Goal: Complete application form

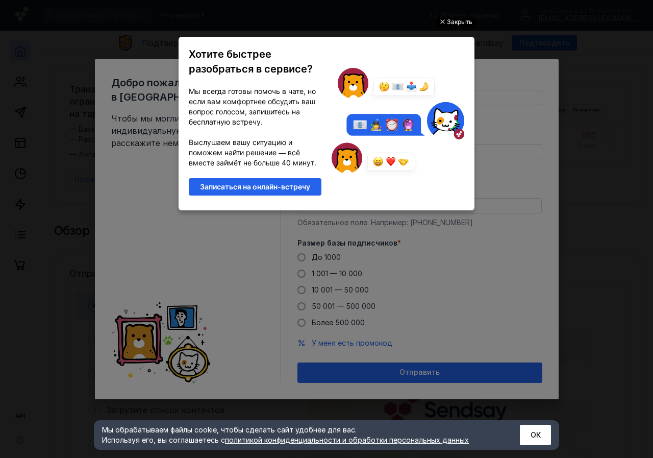
click at [454, 21] on div "Закрыть" at bounding box center [460, 21] width 26 height 11
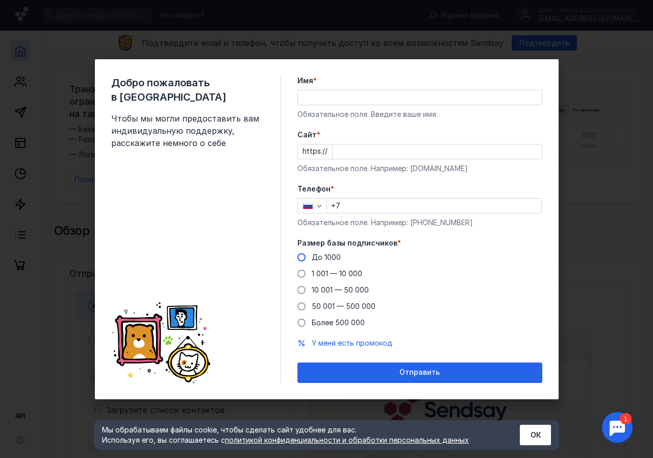
click at [300, 254] on span at bounding box center [301, 257] width 8 height 8
click at [0, 0] on input "До 1000" at bounding box center [0, 0] width 0 height 0
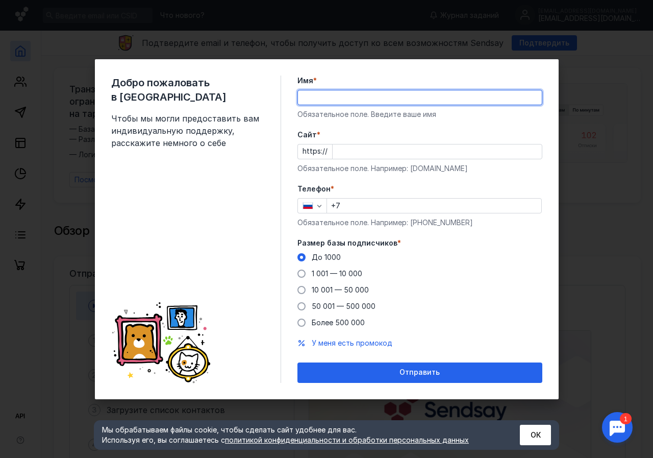
click at [305, 97] on input "Имя *" at bounding box center [420, 97] width 244 height 14
type input "[PERSON_NAME]"
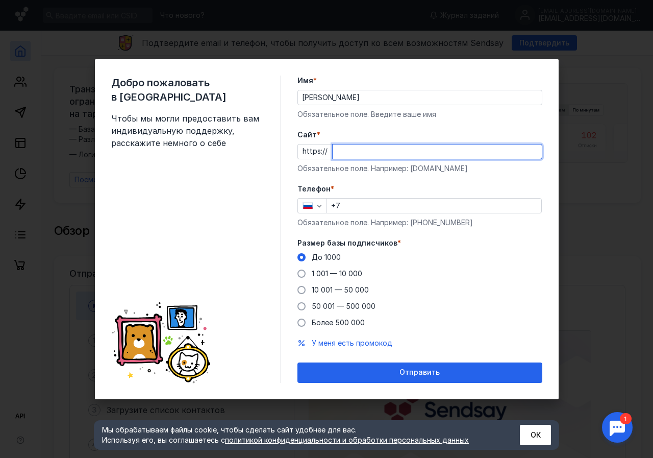
click at [339, 150] on input "Cайт *" at bounding box center [437, 151] width 209 height 14
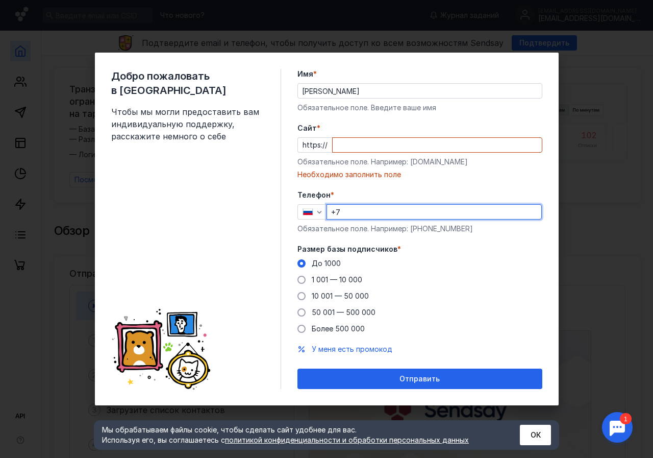
click at [349, 205] on input "+7" at bounding box center [434, 212] width 214 height 14
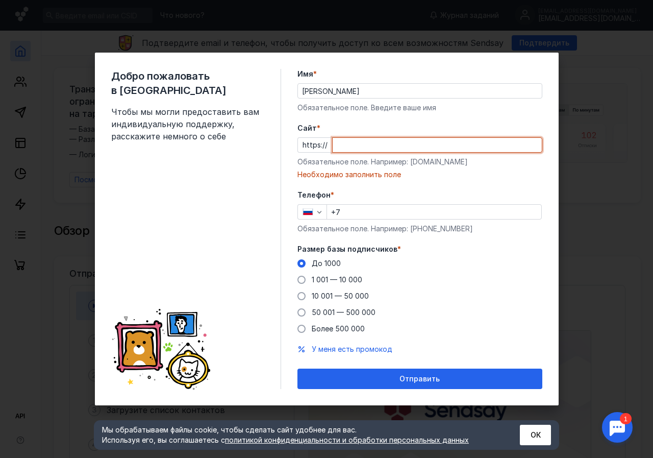
paste input "[DOMAIN_NAME]"
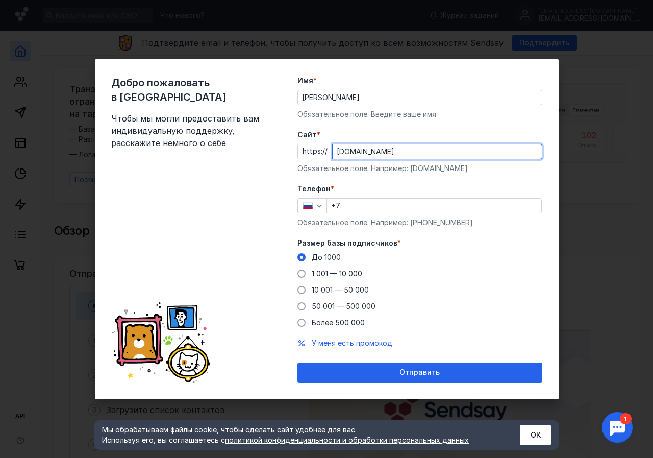
type input "[DOMAIN_NAME]"
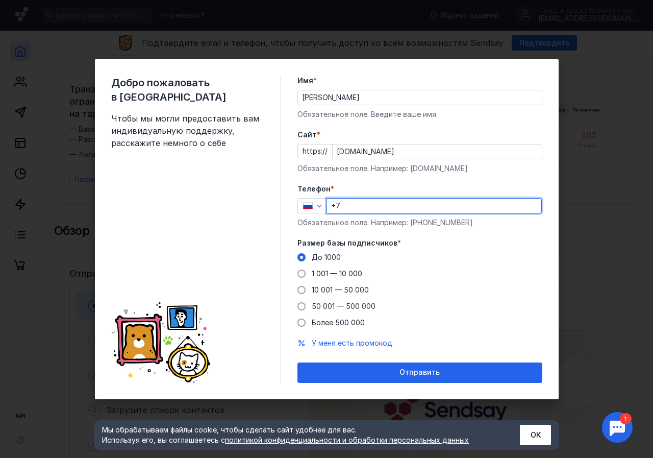
click at [353, 201] on input "+7" at bounding box center [434, 205] width 214 height 14
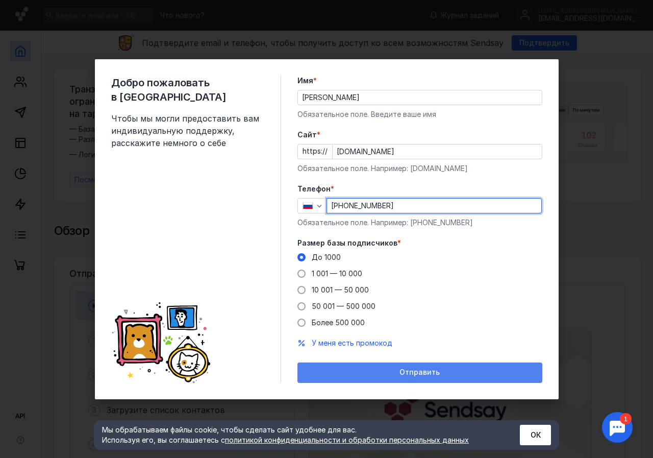
type input "[PHONE_NUMBER]"
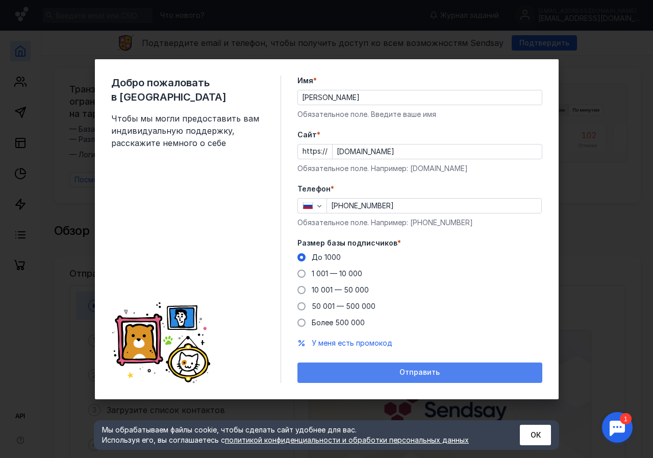
click at [458, 374] on div "Отправить" at bounding box center [419, 372] width 235 height 9
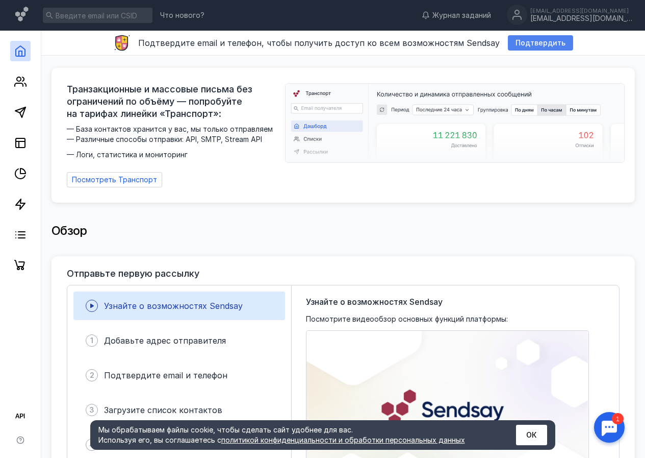
click at [541, 42] on span "Подтвердить" at bounding box center [541, 43] width 50 height 9
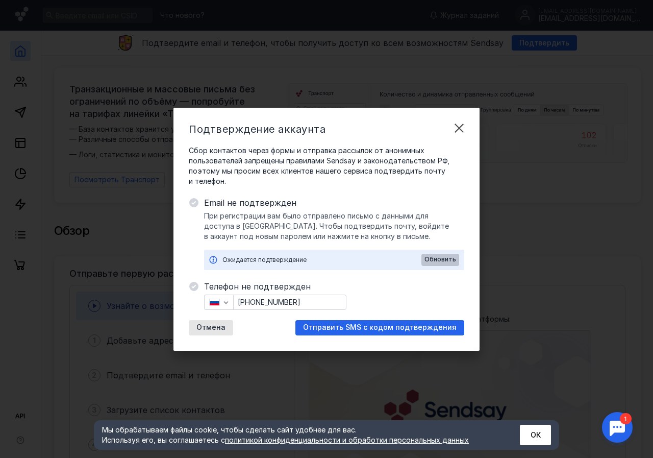
click at [454, 263] on span "Обновить" at bounding box center [440, 259] width 32 height 7
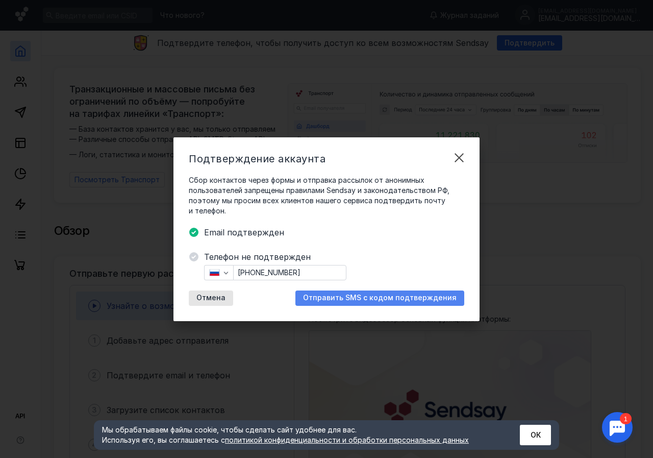
click at [372, 297] on span "Отправить SMS с кодом подтверждения" at bounding box center [380, 297] width 154 height 9
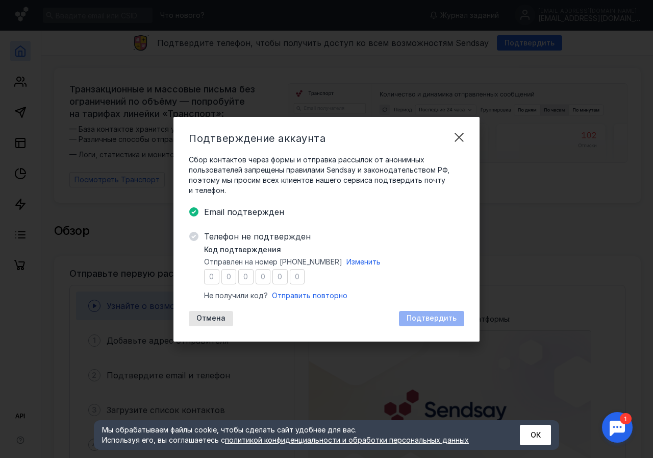
type input "9"
type input "2"
type input "5"
type input "4"
type input "6"
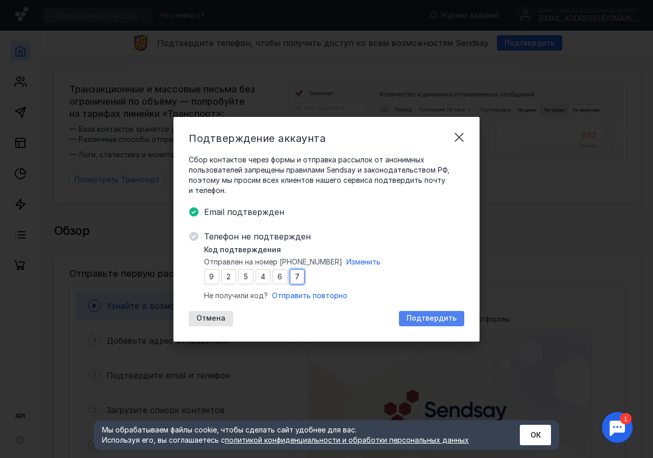
type input "7"
click at [441, 316] on span "Подтвердить" at bounding box center [432, 318] width 50 height 9
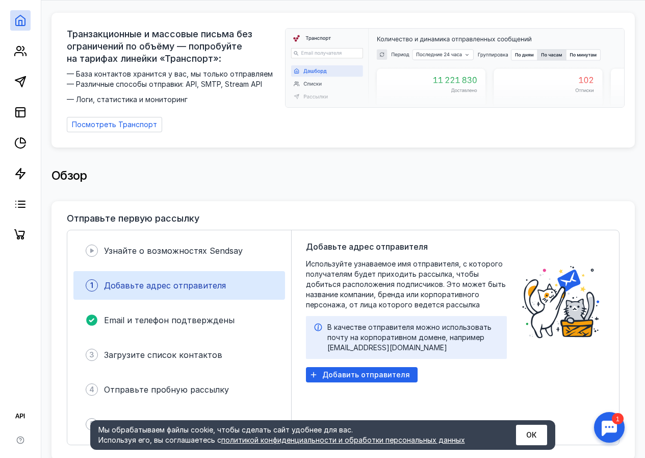
scroll to position [102, 0]
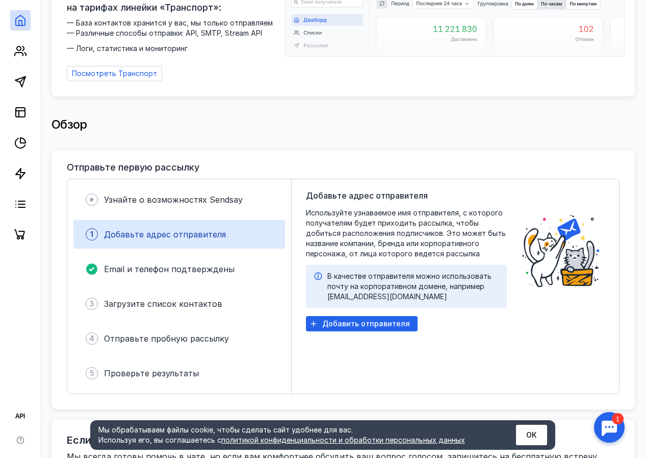
click at [163, 229] on span "Добавьте адрес отправителя" at bounding box center [165, 234] width 122 height 10
click at [165, 231] on span "Добавьте адрес отправителя" at bounding box center [165, 234] width 122 height 10
click at [17, 47] on circle at bounding box center [19, 48] width 4 height 4
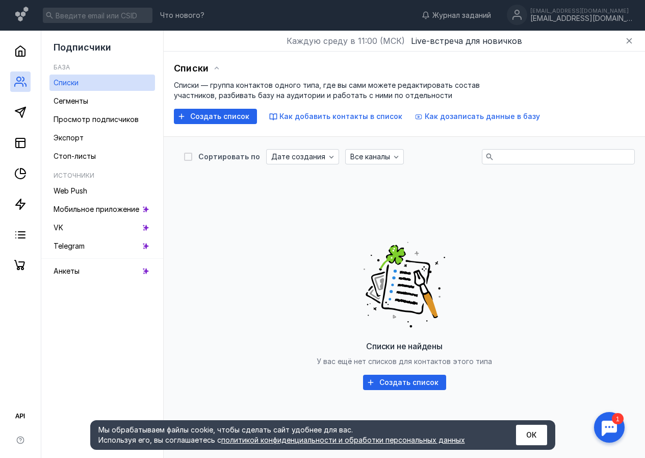
click at [235, 383] on div "Списки не найдены У вас ещё нет списков для контактов этого типа Создать список" at bounding box center [404, 312] width 441 height 255
click at [72, 120] on span "Просмотр подписчиков" at bounding box center [96, 119] width 85 height 9
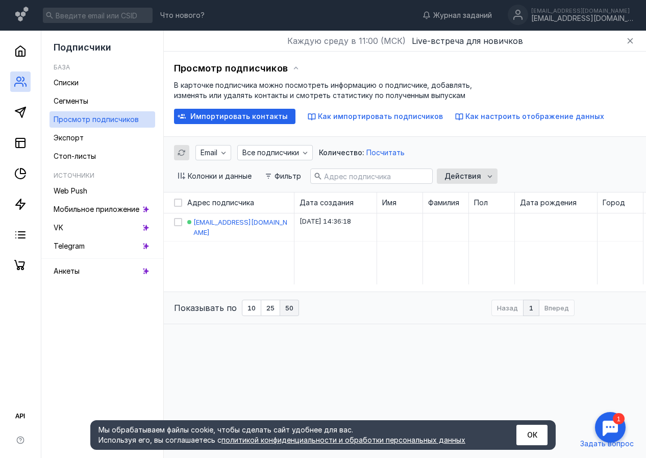
scroll to position [1, 0]
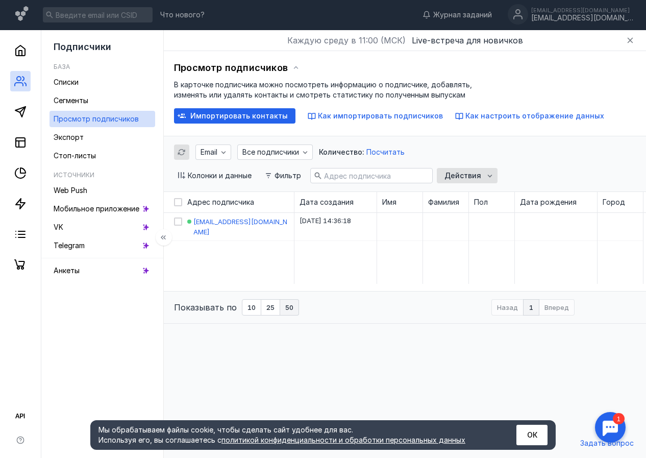
click at [58, 66] on h5 "База" at bounding box center [62, 67] width 16 height 8
click at [20, 203] on polygon at bounding box center [20, 203] width 9 height 10
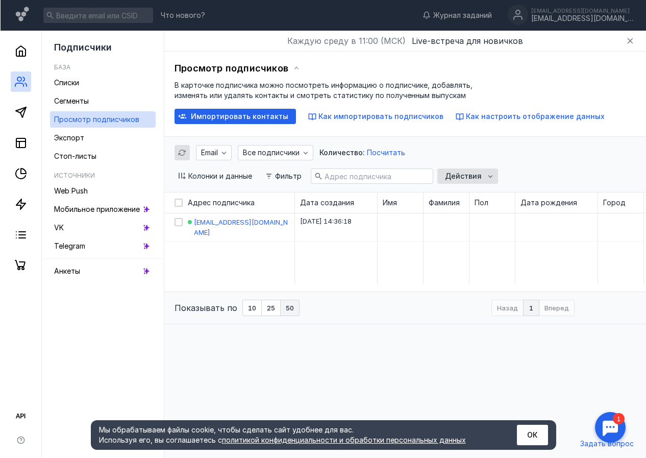
scroll to position [1, 0]
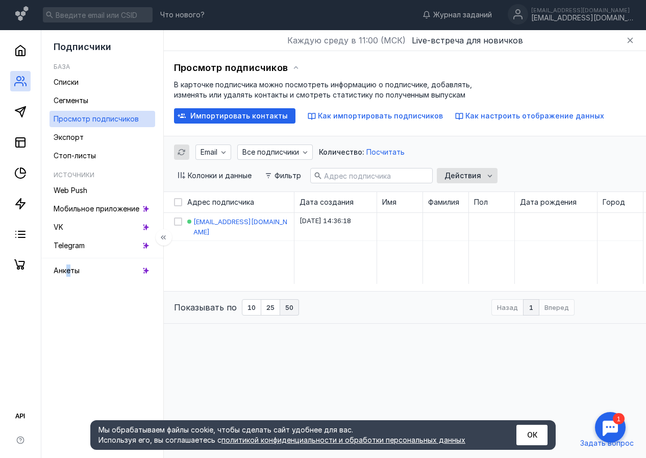
click at [68, 293] on div "Подписчики База Списки Сегменты Просмотр подписчиков Экспорт Стоп-листы Источни…" at bounding box center [102, 243] width 122 height 427
click at [68, 294] on div "Подписчики База Списки Сегменты Просмотр подписчиков Экспорт Стоп-листы Источни…" at bounding box center [102, 243] width 122 height 427
click at [17, 289] on nav at bounding box center [20, 243] width 41 height 427
click at [507, 88] on div "Просмотр подписчиков В карточке подписчика можно посмотреть информацию о подпис…" at bounding box center [405, 91] width 462 height 63
click at [69, 65] on h5 "База" at bounding box center [62, 67] width 16 height 8
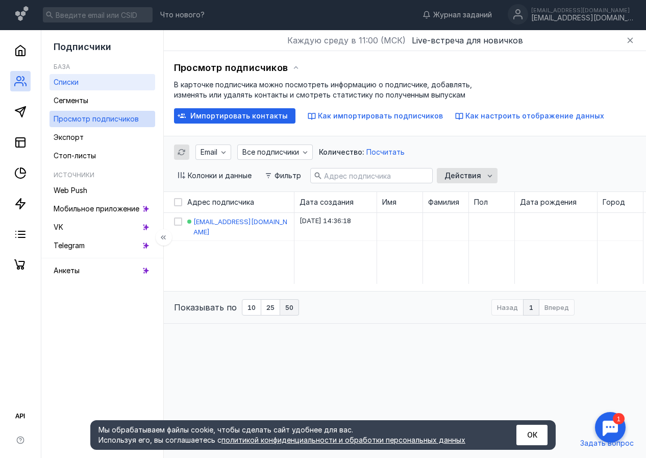
click at [83, 84] on link "Списки" at bounding box center [102, 82] width 106 height 16
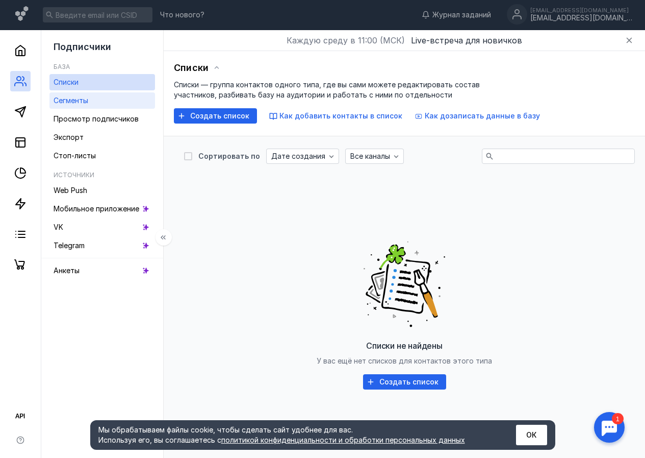
click at [83, 100] on span "Сегменты" at bounding box center [71, 100] width 35 height 9
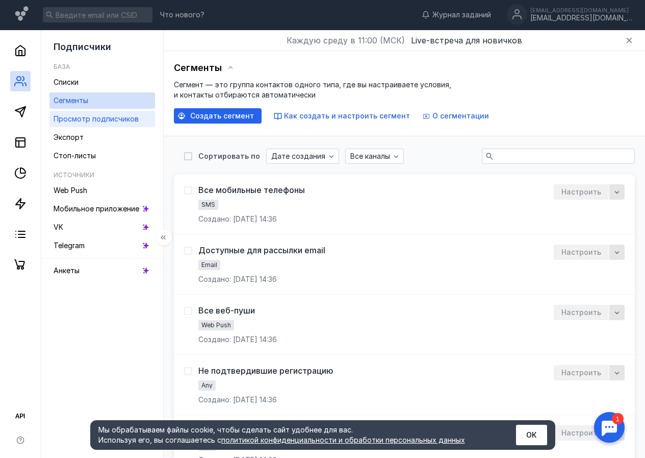
click at [83, 122] on span "Просмотр подписчиков" at bounding box center [96, 118] width 85 height 9
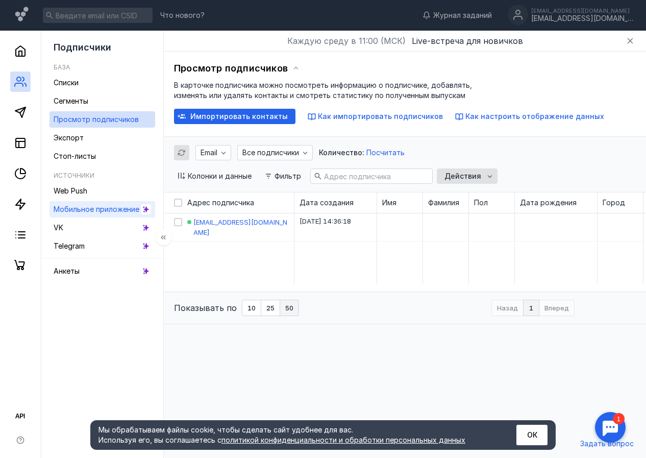
click at [80, 212] on span "Мобильное приложение" at bounding box center [97, 209] width 86 height 9
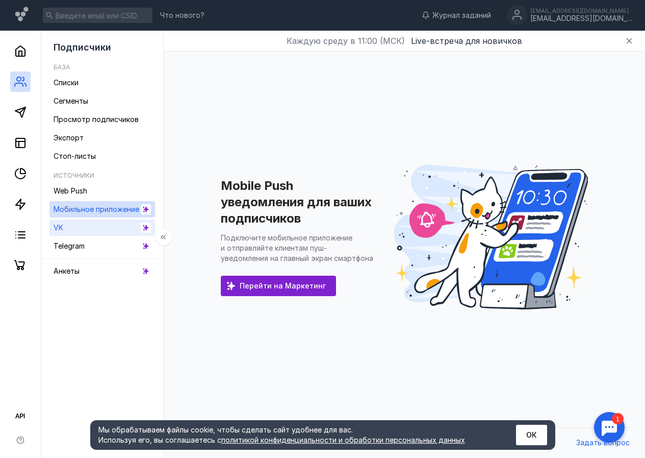
click at [62, 231] on span "VK" at bounding box center [59, 227] width 10 height 9
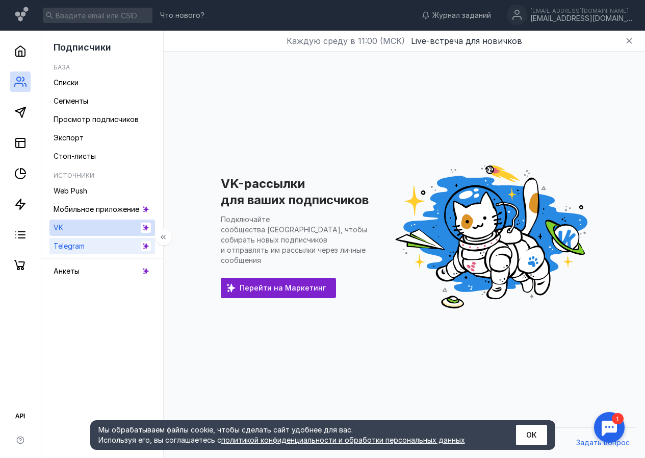
click at [91, 245] on link "Telegram" at bounding box center [102, 246] width 106 height 16
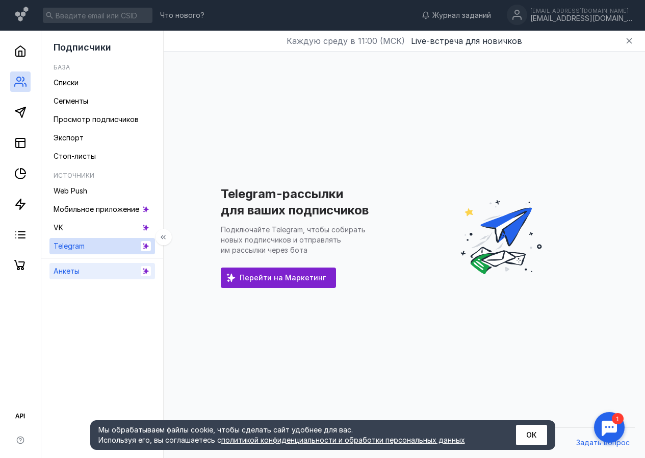
click at [79, 271] on span "Анкеты" at bounding box center [67, 270] width 26 height 9
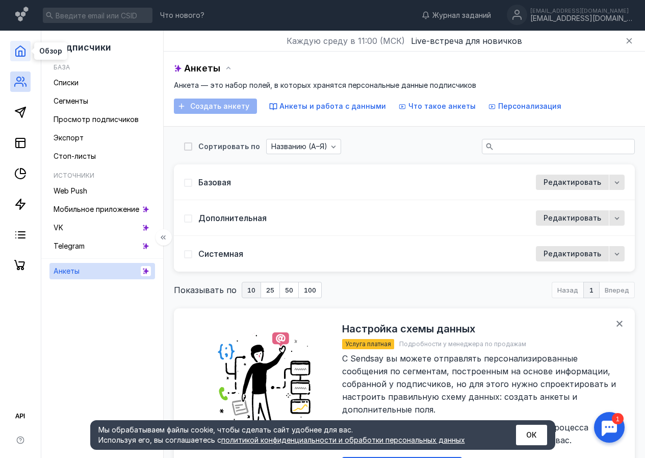
click at [24, 55] on icon at bounding box center [20, 51] width 12 height 12
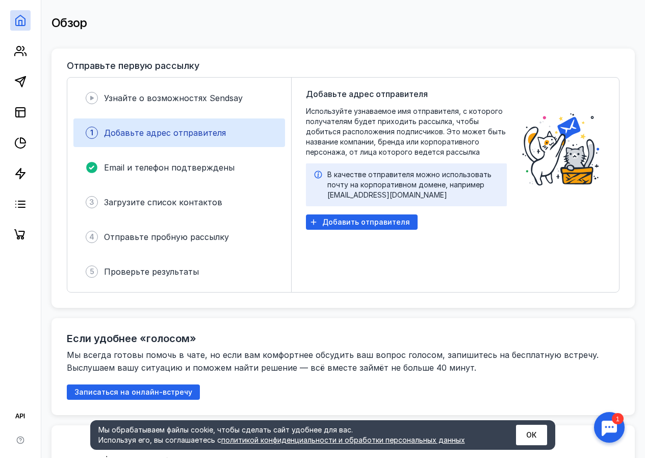
scroll to position [204, 0]
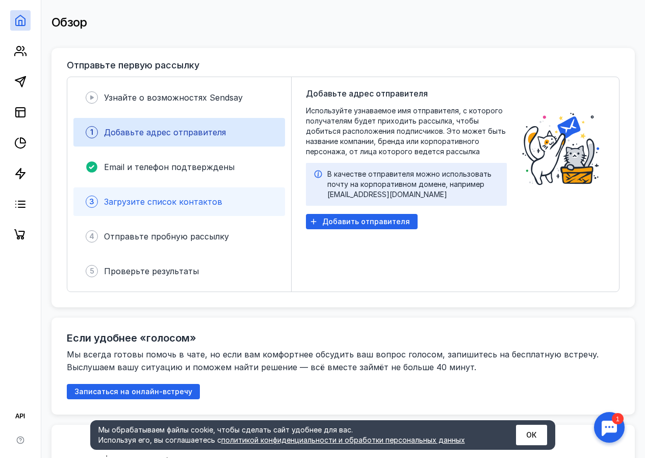
click at [197, 196] on span "Загрузите список контактов" at bounding box center [163, 201] width 118 height 10
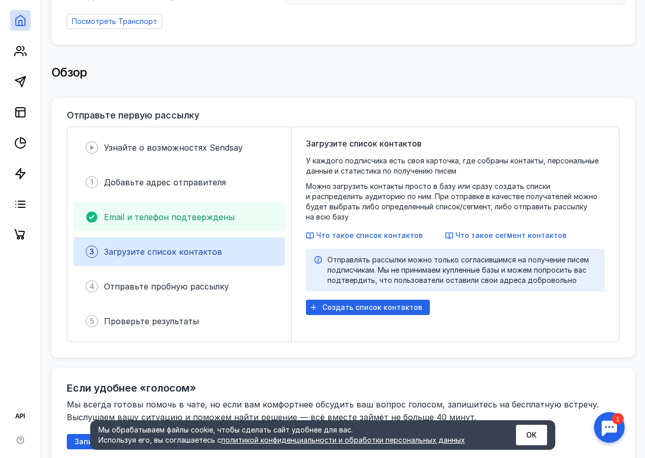
scroll to position [153, 0]
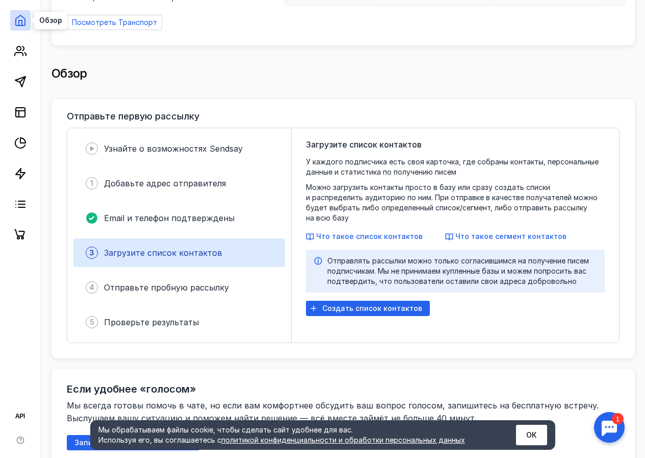
click at [15, 20] on icon at bounding box center [20, 20] width 12 height 12
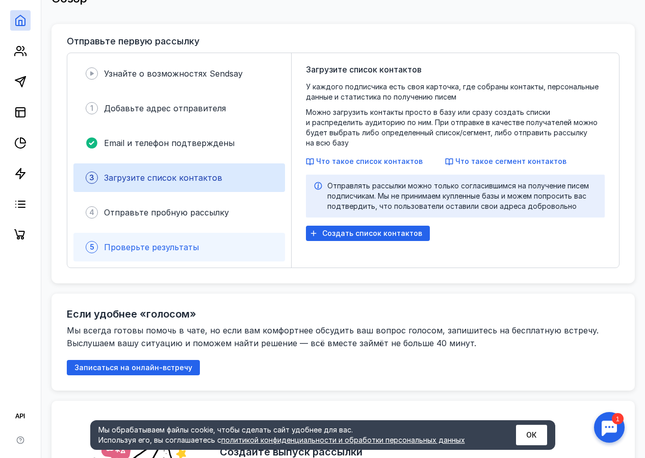
scroll to position [255, 0]
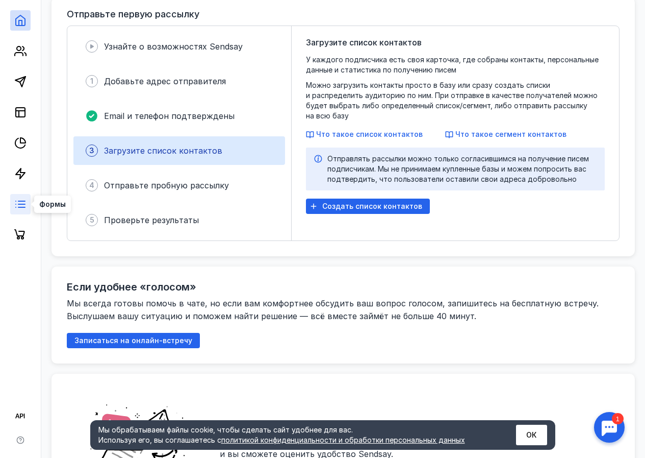
click at [21, 202] on icon at bounding box center [20, 204] width 12 height 12
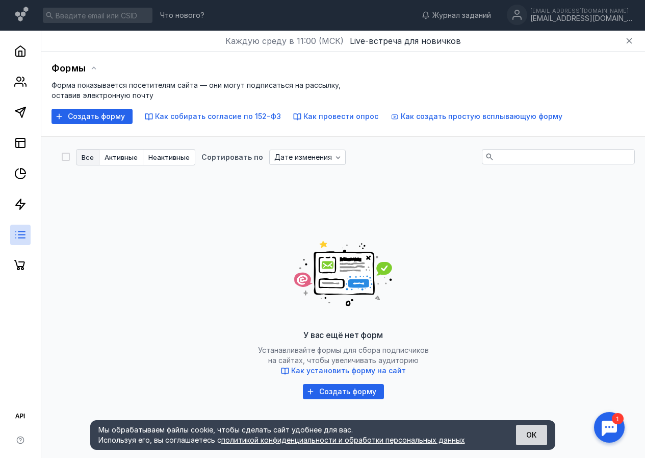
click at [529, 437] on button "ОК" at bounding box center [531, 434] width 31 height 20
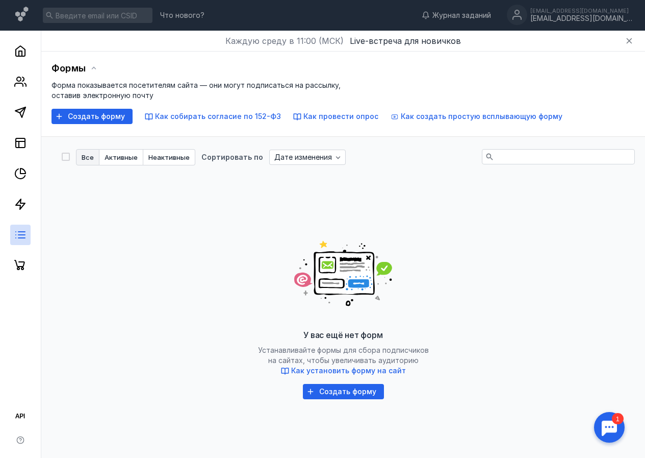
click at [124, 256] on div "У вас ещё нет форм Устанавливайте формы для сбора подписчиков на сайтах, чтобы …" at bounding box center [343, 311] width 563 height 255
click at [25, 235] on line at bounding box center [21, 235] width 7 height 0
click at [16, 232] on line at bounding box center [16, 232] width 0 height 0
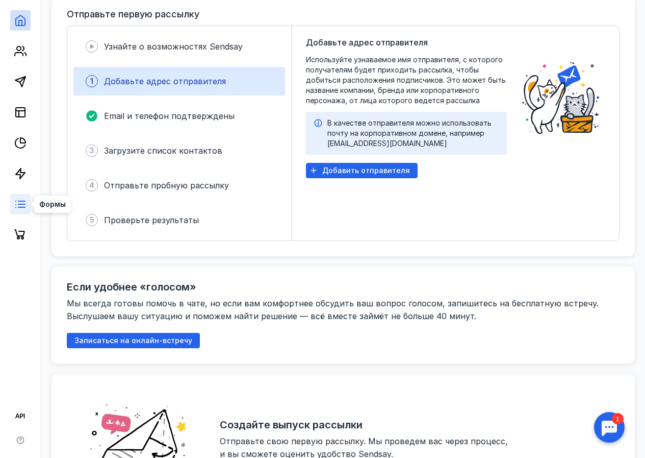
click at [19, 201] on line at bounding box center [21, 201] width 7 height 0
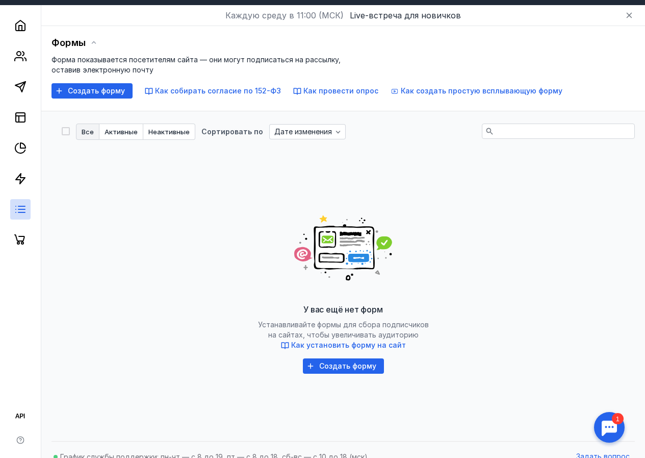
scroll to position [39, 0]
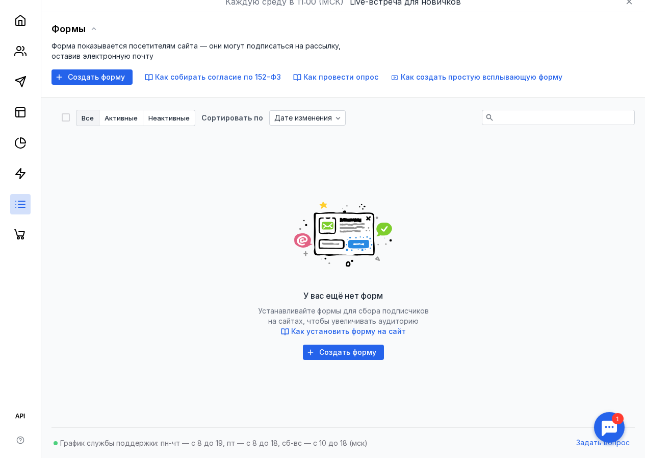
click at [613, 430] on div at bounding box center [610, 427] width 32 height 32
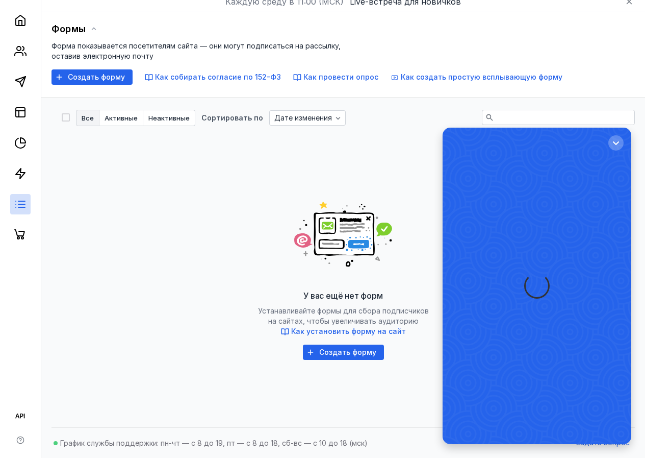
scroll to position [0, 0]
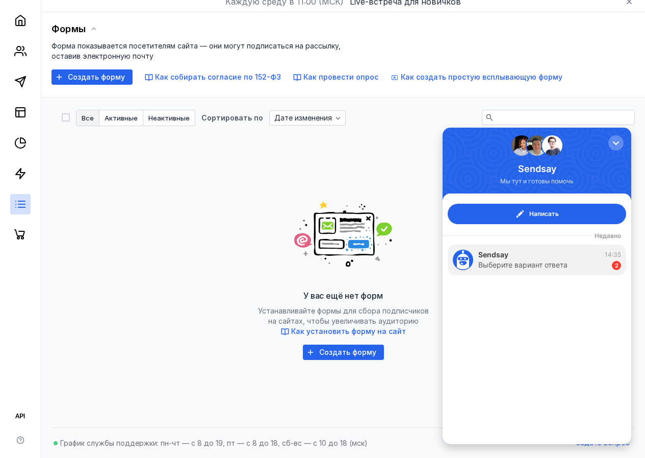
click at [186, 220] on div "У вас ещё нет форм Устанавливайте формы для сбора подписчиков на сайтах, чтобы …" at bounding box center [343, 271] width 563 height 255
click at [146, 184] on div "У вас ещё нет форм Устанавливайте формы для сбора подписчиков на сайтах, чтобы …" at bounding box center [343, 271] width 563 height 255
click at [561, 266] on div "Выберите вариант ответа" at bounding box center [522, 265] width 89 height 10
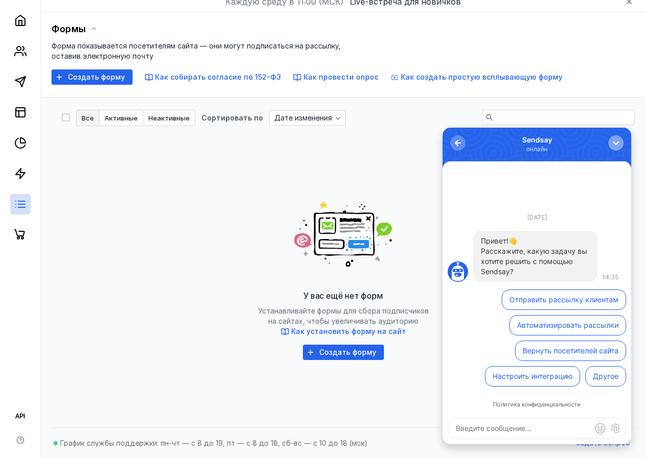
click at [620, 143] on div "button" at bounding box center [616, 143] width 10 height 10
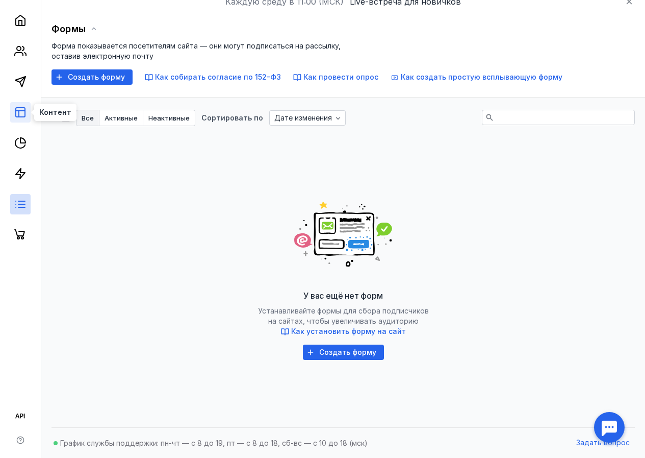
click at [23, 116] on rect at bounding box center [20, 112] width 9 height 9
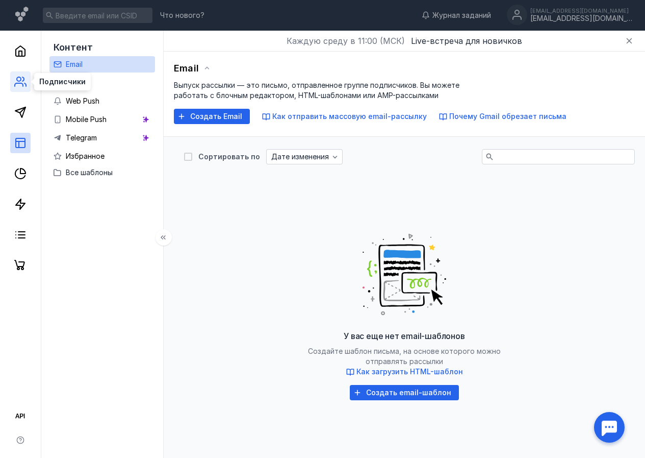
click at [23, 80] on icon at bounding box center [23, 79] width 2 height 4
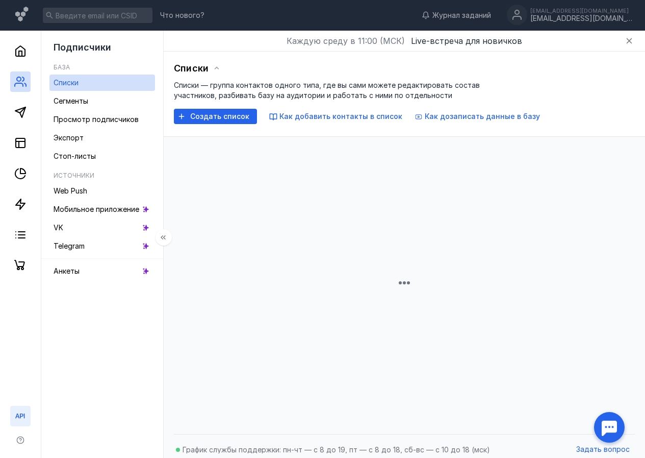
click at [24, 414] on icon at bounding box center [19, 415] width 9 height 5
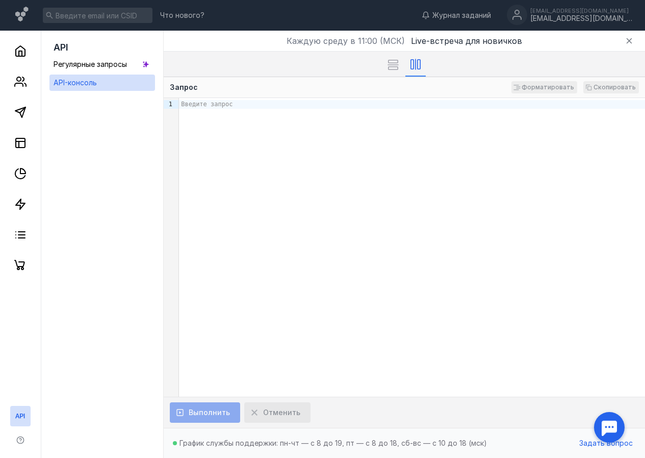
click at [24, 414] on icon at bounding box center [19, 415] width 9 height 5
click at [631, 39] on icon "button" at bounding box center [630, 41] width 6 height 6
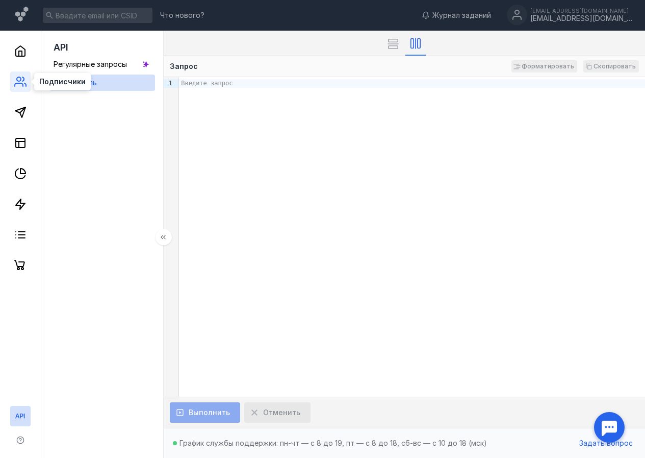
click at [19, 78] on circle at bounding box center [19, 79] width 4 height 4
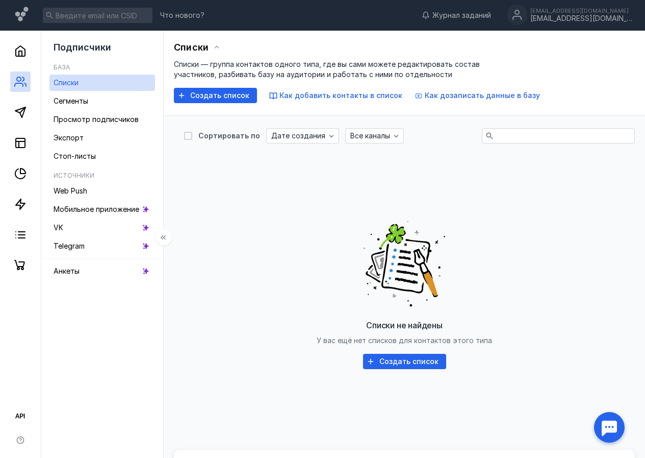
click at [60, 65] on h5 "База" at bounding box center [62, 67] width 16 height 8
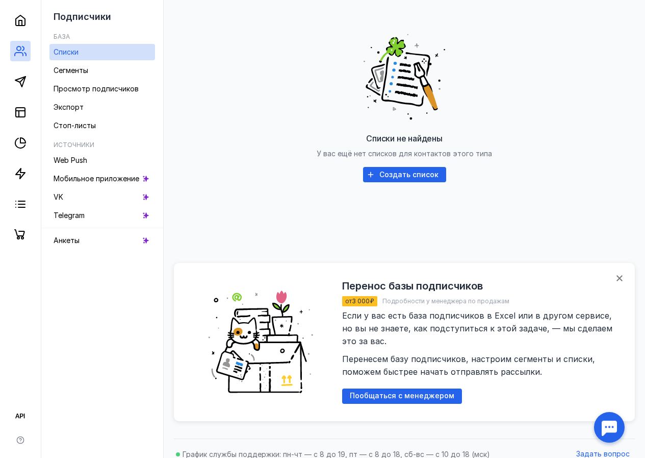
scroll to position [201, 0]
